Goal: Information Seeking & Learning: Learn about a topic

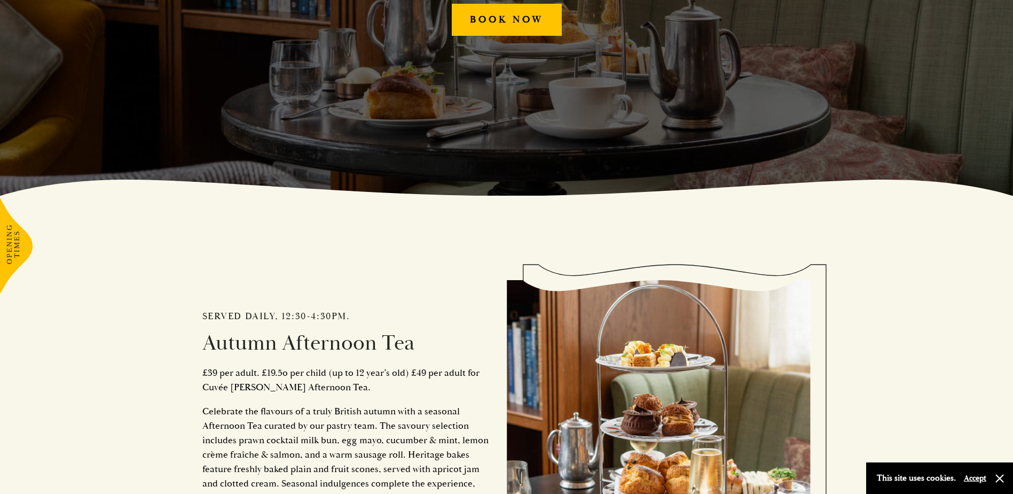
scroll to position [481, 0]
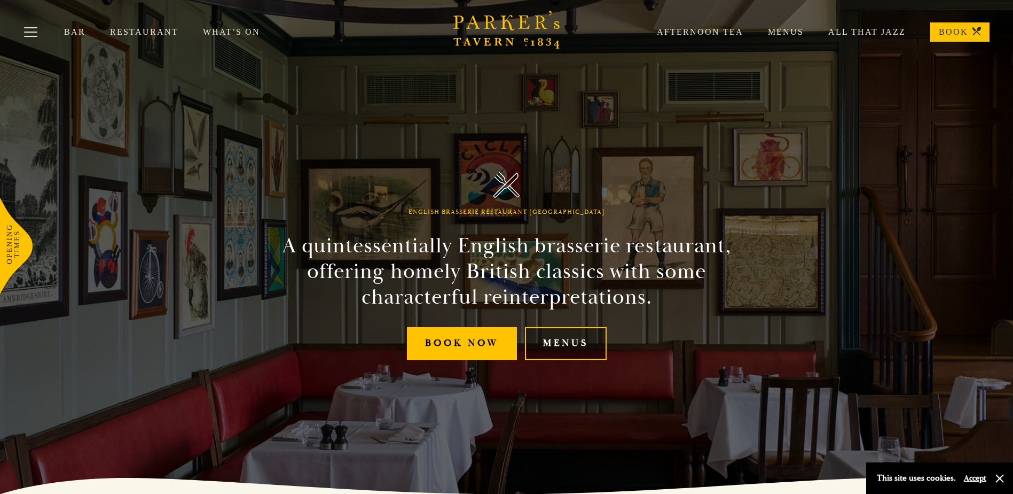
click at [580, 338] on link "Menus" at bounding box center [566, 343] width 82 height 33
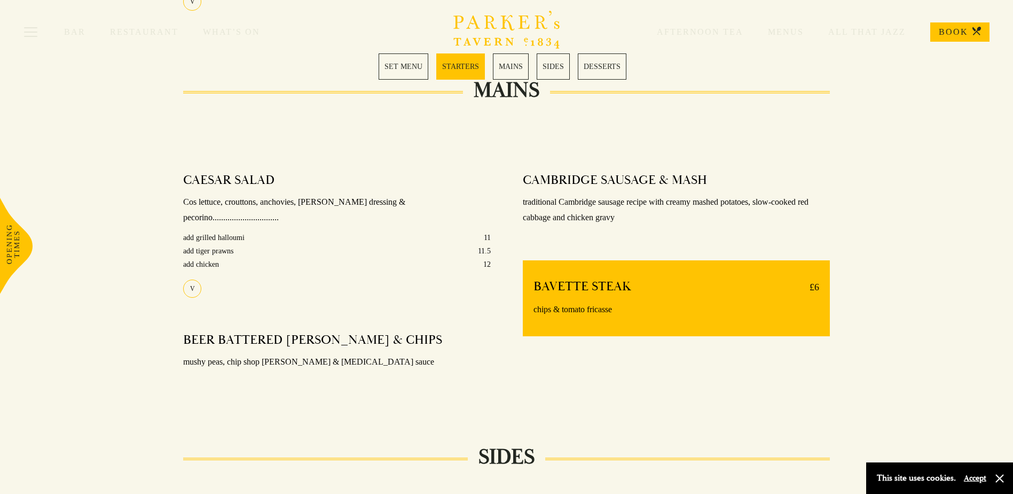
scroll to position [748, 0]
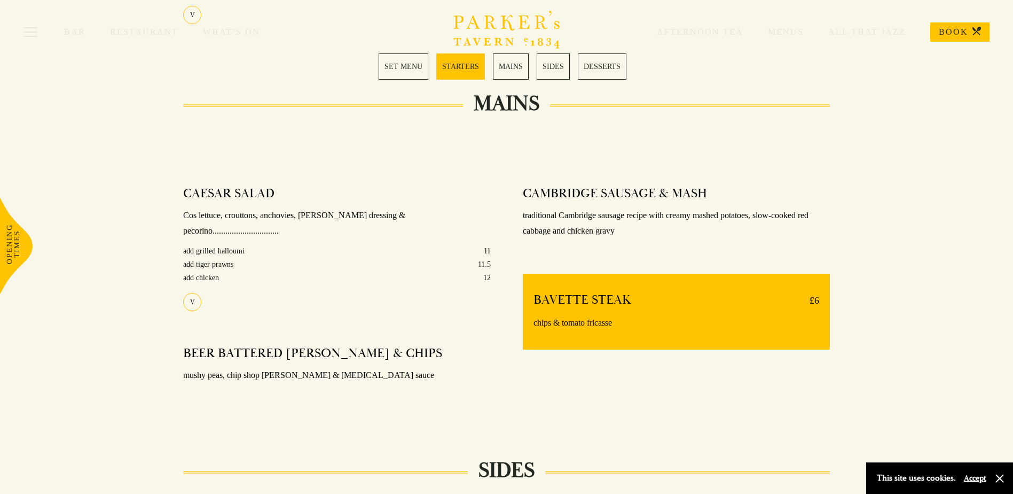
click at [514, 65] on link "MAINS" at bounding box center [511, 66] width 36 height 26
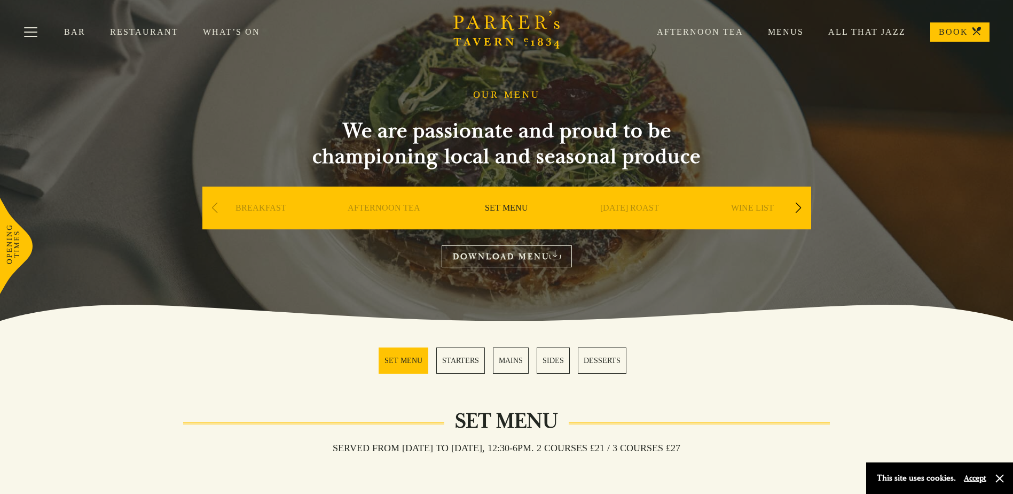
click at [270, 212] on link "BREAKFAST" at bounding box center [261, 223] width 51 height 43
